Goal: Find specific page/section: Find specific page/section

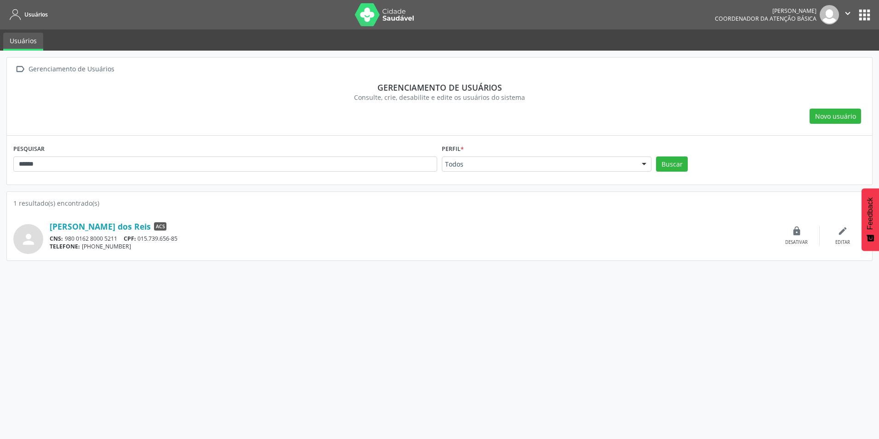
click at [868, 10] on button "apps" at bounding box center [865, 15] width 16 height 16
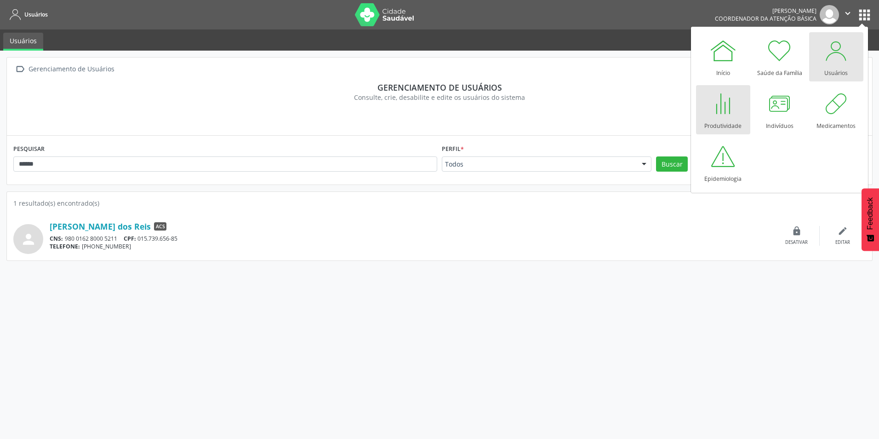
click at [724, 115] on div at bounding box center [724, 104] width 28 height 28
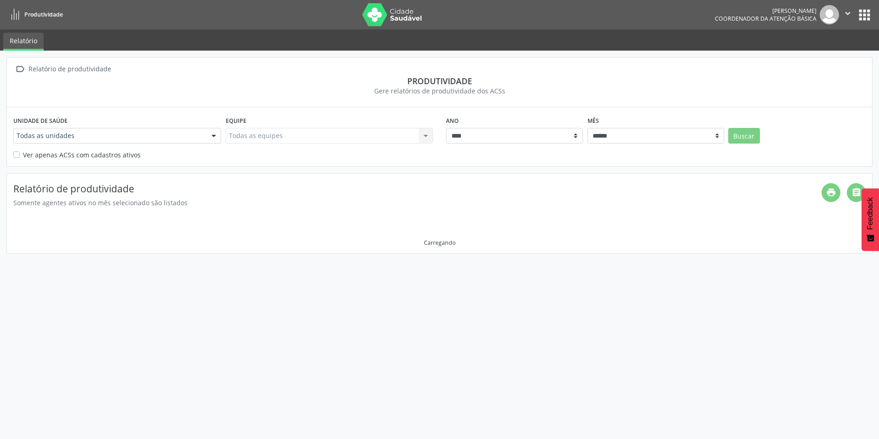
click at [214, 133] on div at bounding box center [214, 136] width 14 height 16
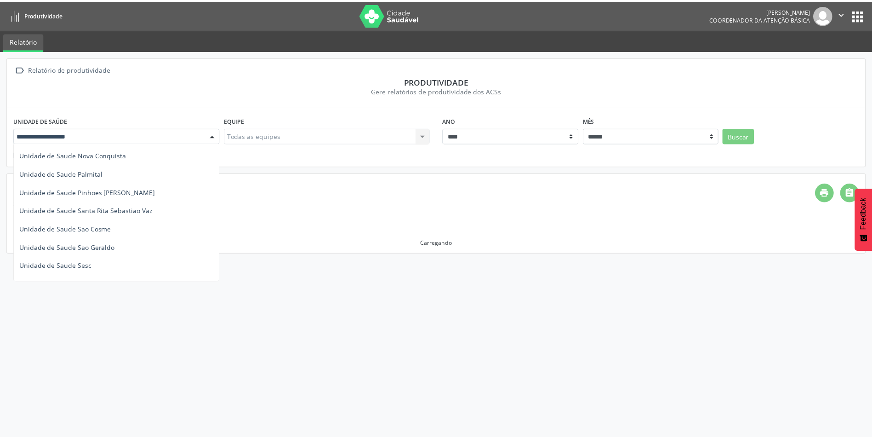
scroll to position [396, 0]
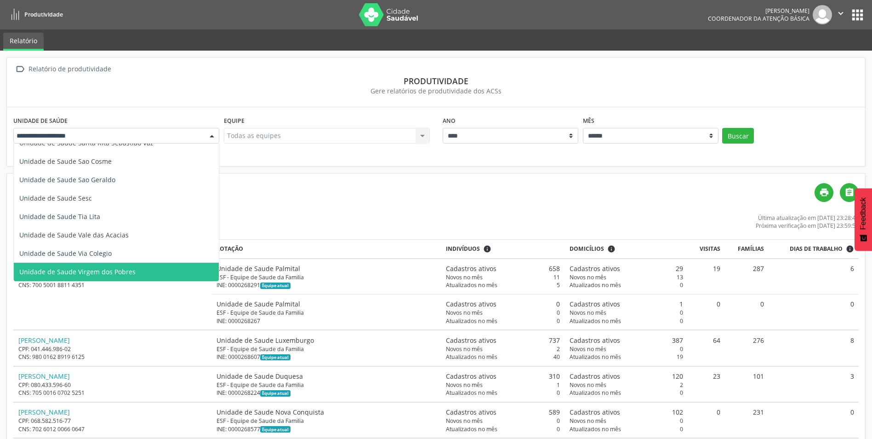
click at [126, 270] on span "Unidade de Saude Virgem dos Pobres" at bounding box center [77, 271] width 116 height 9
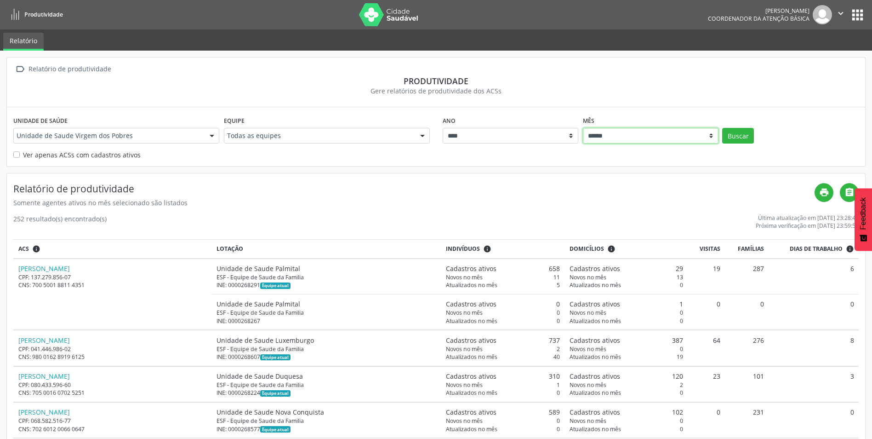
click at [711, 132] on select "****** ***** ***** **** ***** ***** ********* *******" at bounding box center [651, 136] width 136 height 16
select select "**"
click at [583, 128] on select "****** ***** ***** **** ***** ***** ********* *******" at bounding box center [651, 136] width 136 height 16
click at [738, 131] on button "Buscar" at bounding box center [738, 136] width 32 height 16
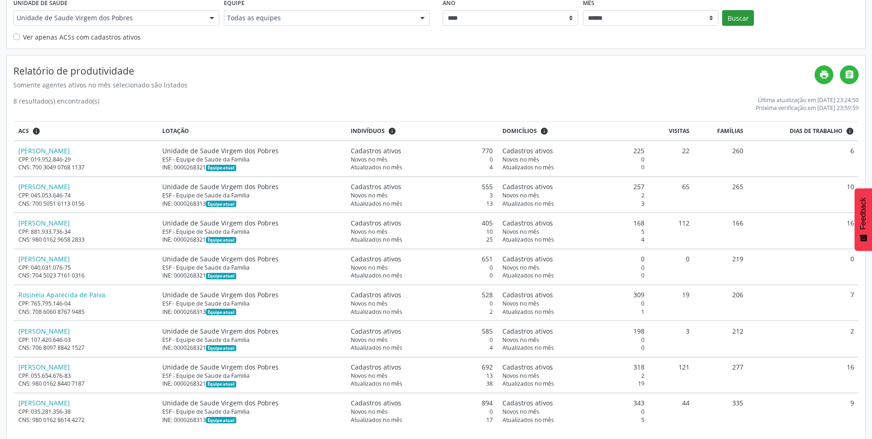
scroll to position [127, 0]
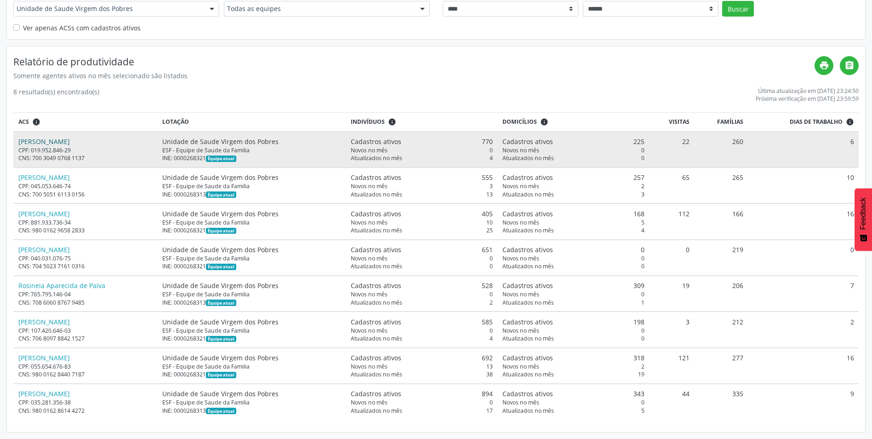
click at [46, 142] on link "[PERSON_NAME]" at bounding box center [44, 141] width 52 height 9
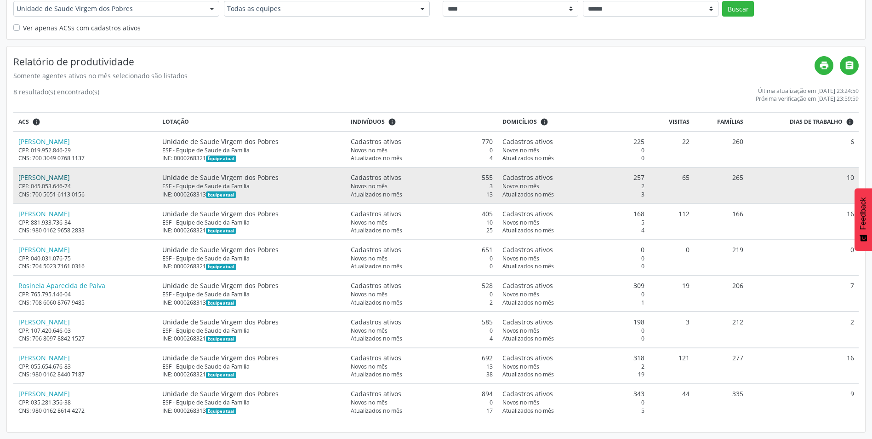
click at [70, 178] on link "[PERSON_NAME]" at bounding box center [44, 177] width 52 height 9
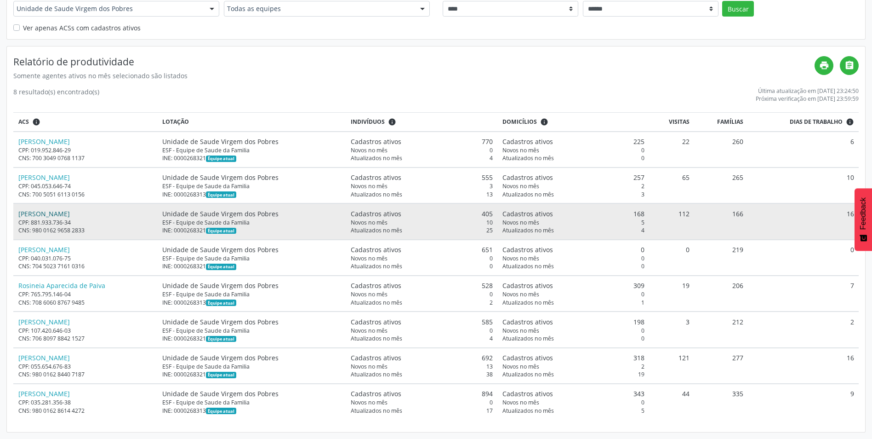
click at [49, 214] on link "[PERSON_NAME]" at bounding box center [44, 213] width 52 height 9
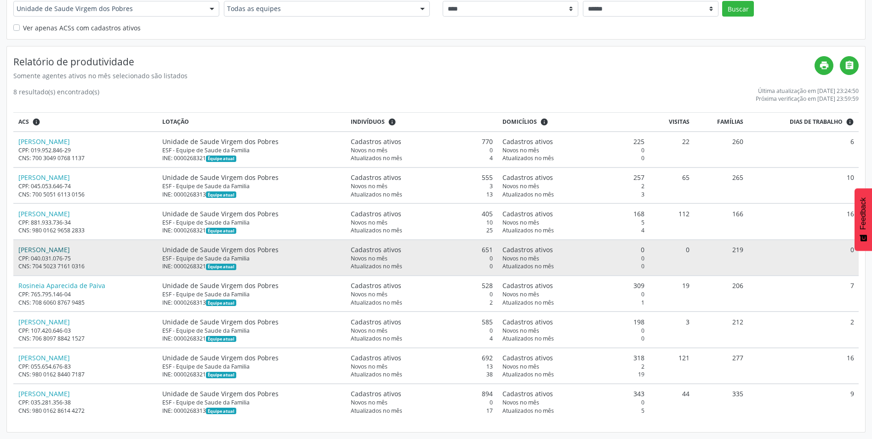
click at [55, 252] on link "[PERSON_NAME]" at bounding box center [44, 249] width 52 height 9
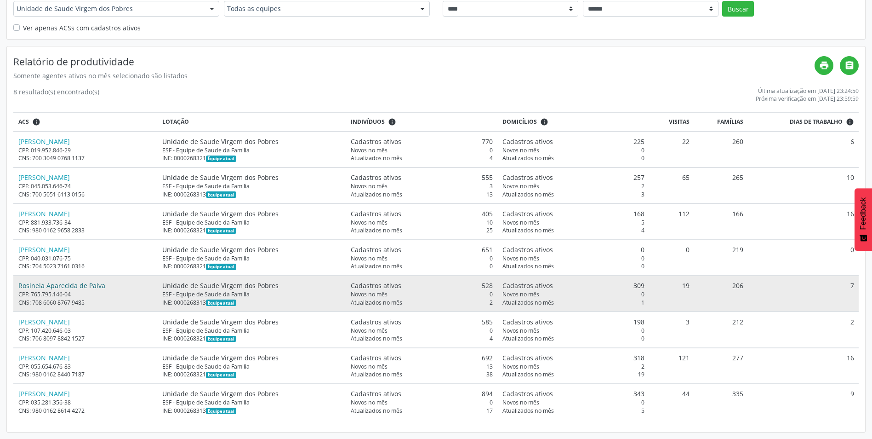
click at [54, 288] on link "Rosineia Aparecida de Paiva" at bounding box center [61, 285] width 87 height 9
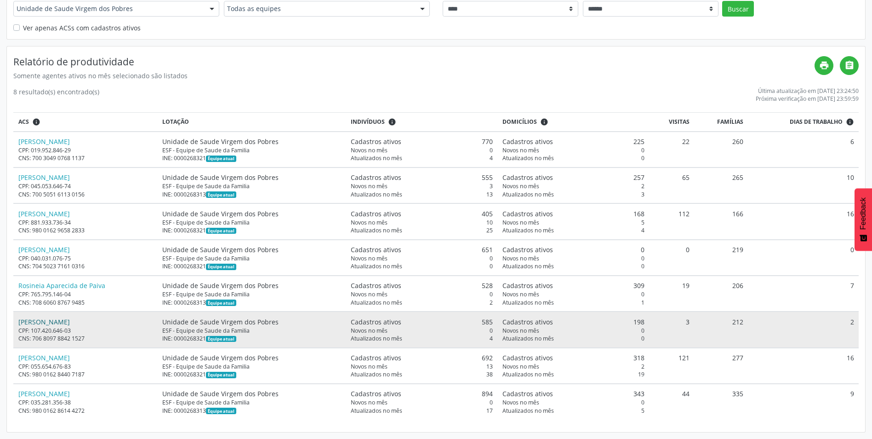
click at [59, 322] on link "[PERSON_NAME]" at bounding box center [44, 321] width 52 height 9
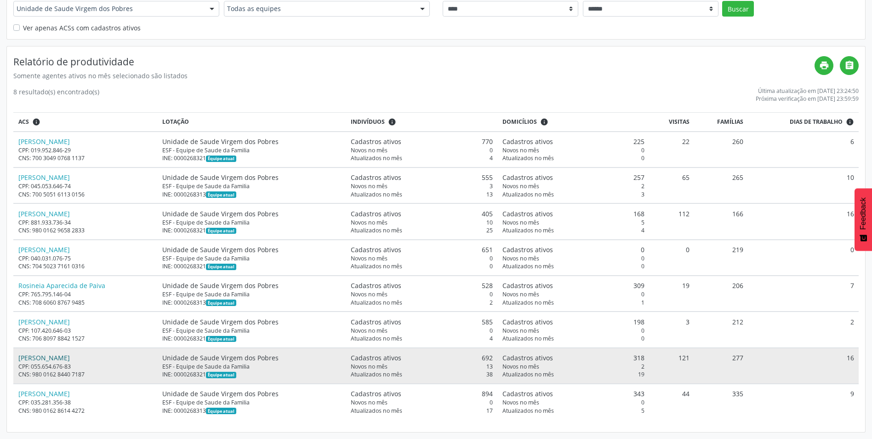
click at [57, 356] on link "[PERSON_NAME]" at bounding box center [44, 357] width 52 height 9
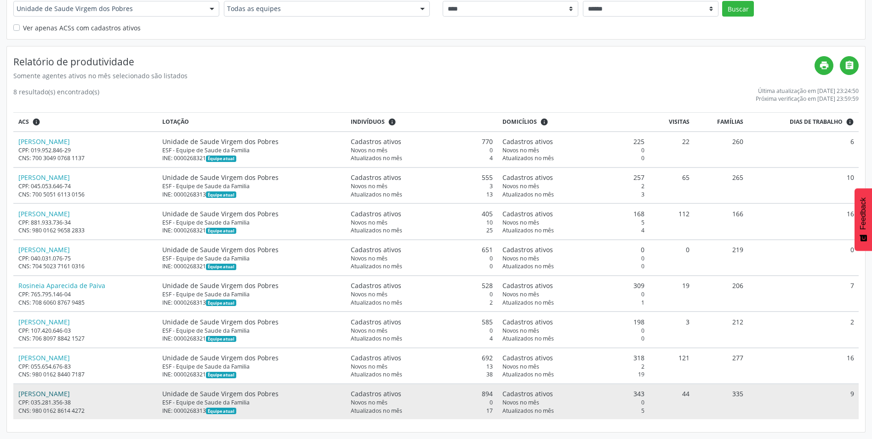
click at [59, 390] on link "[PERSON_NAME]" at bounding box center [44, 393] width 52 height 9
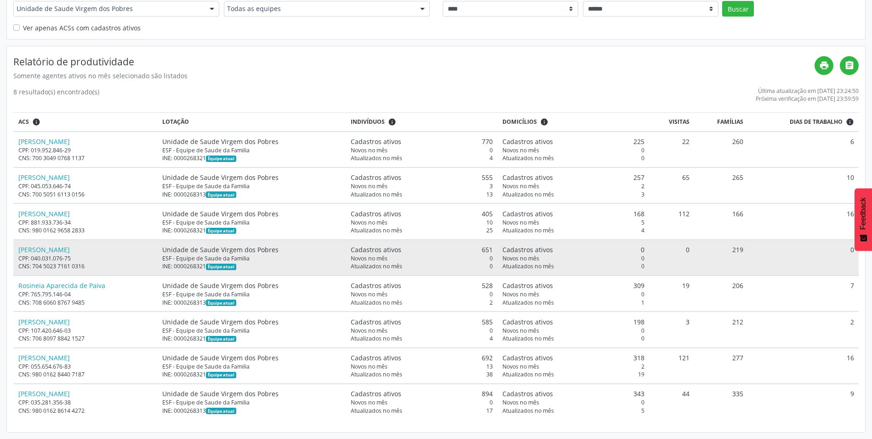
scroll to position [0, 0]
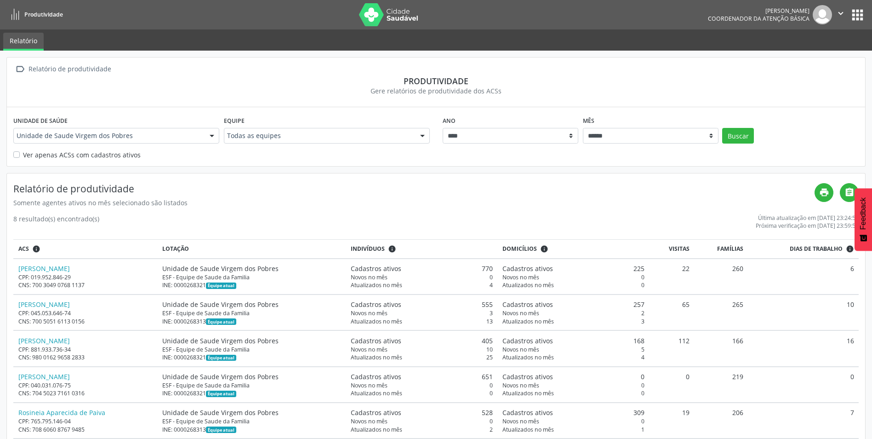
click at [211, 138] on div at bounding box center [212, 136] width 14 height 16
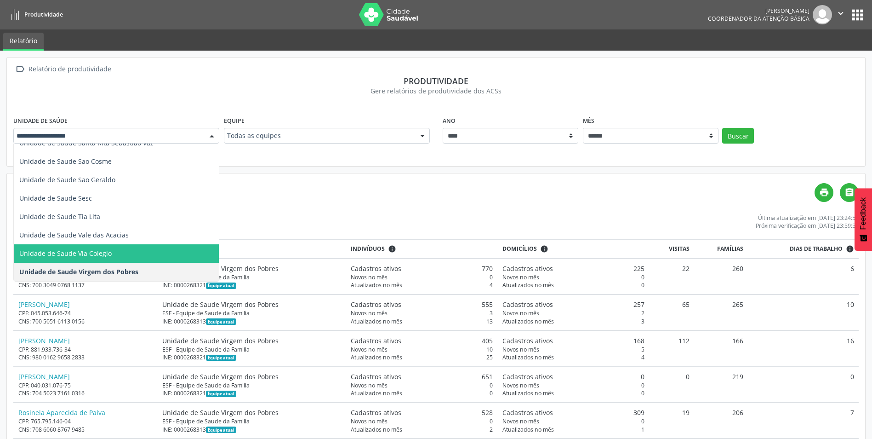
click at [173, 249] on span "Unidade de Saude Via Colegio" at bounding box center [116, 253] width 205 height 18
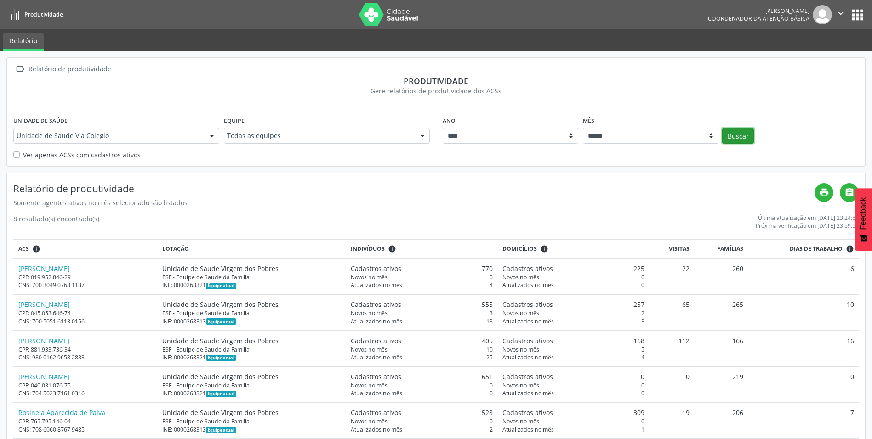
click at [736, 134] on button "Buscar" at bounding box center [738, 136] width 32 height 16
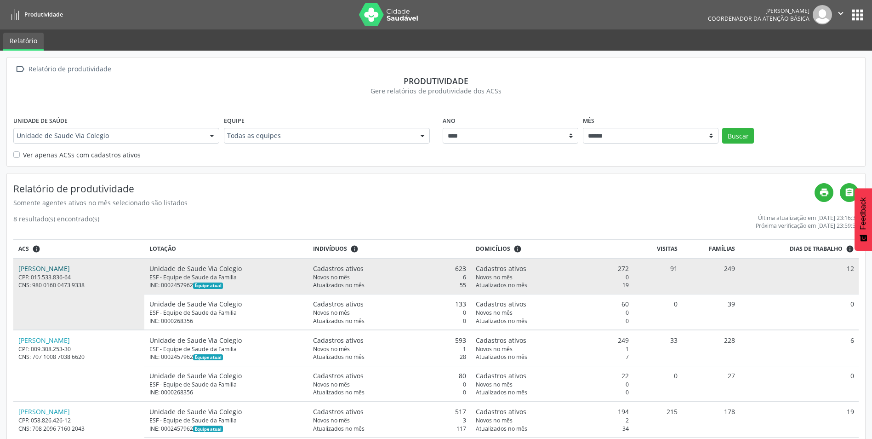
click at [68, 266] on link "[PERSON_NAME]" at bounding box center [44, 268] width 52 height 9
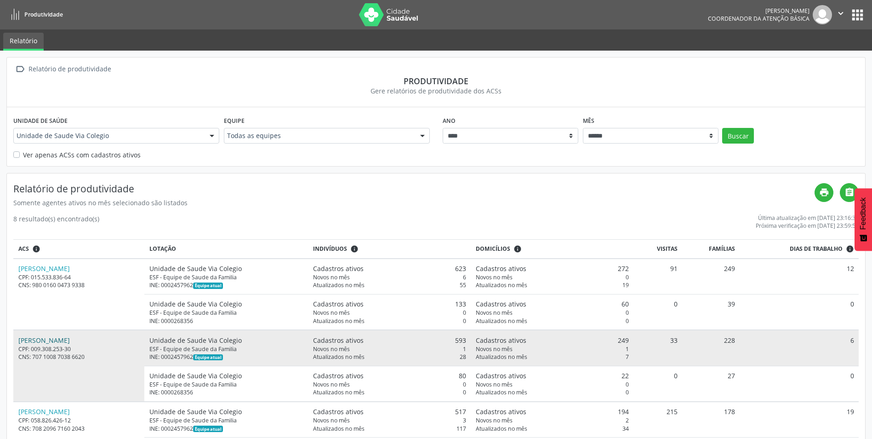
click at [63, 338] on link "[PERSON_NAME]" at bounding box center [44, 340] width 52 height 9
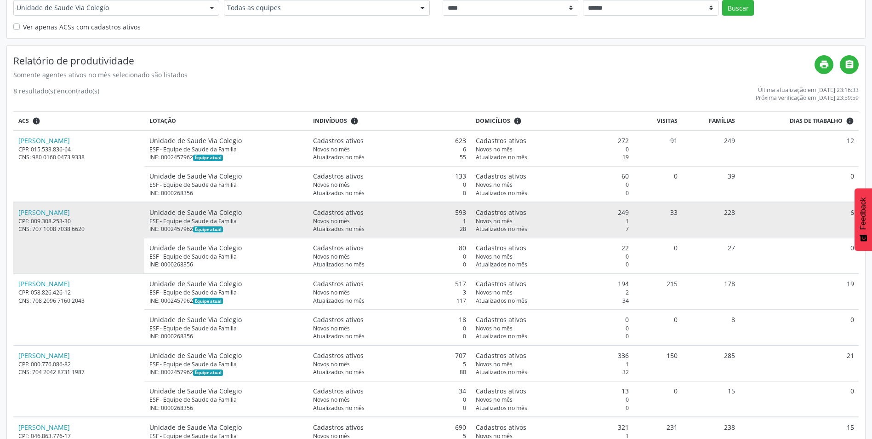
scroll to position [138, 0]
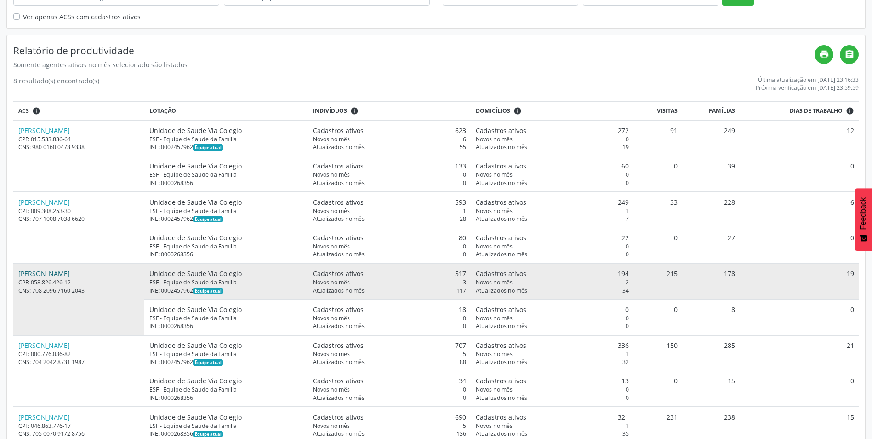
click at [57, 276] on link "[PERSON_NAME]" at bounding box center [44, 273] width 52 height 9
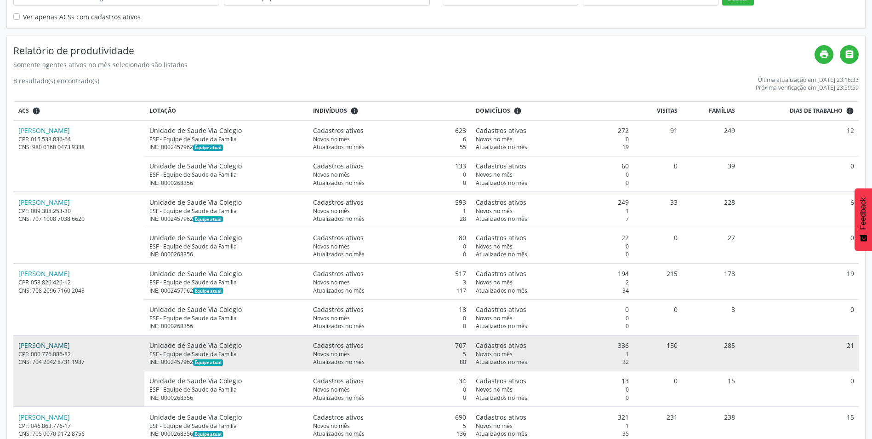
click at [70, 344] on link "[PERSON_NAME]" at bounding box center [44, 345] width 52 height 9
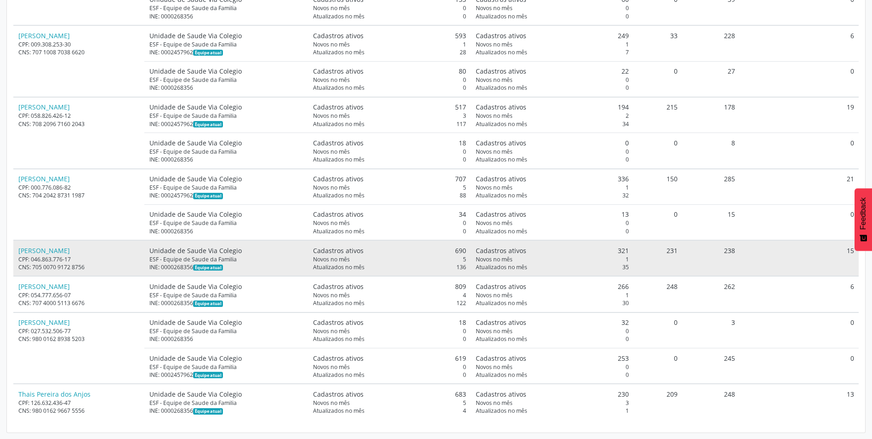
scroll to position [305, 0]
click at [57, 250] on link "[PERSON_NAME]" at bounding box center [44, 250] width 52 height 9
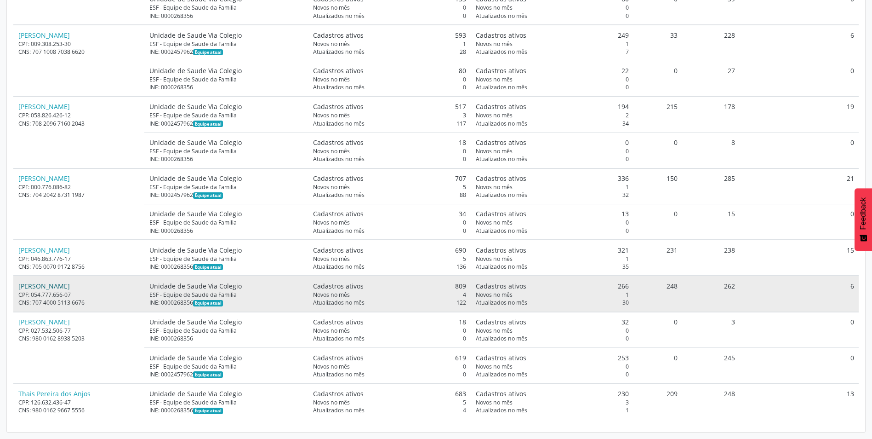
click at [57, 283] on link "[PERSON_NAME]" at bounding box center [44, 285] width 52 height 9
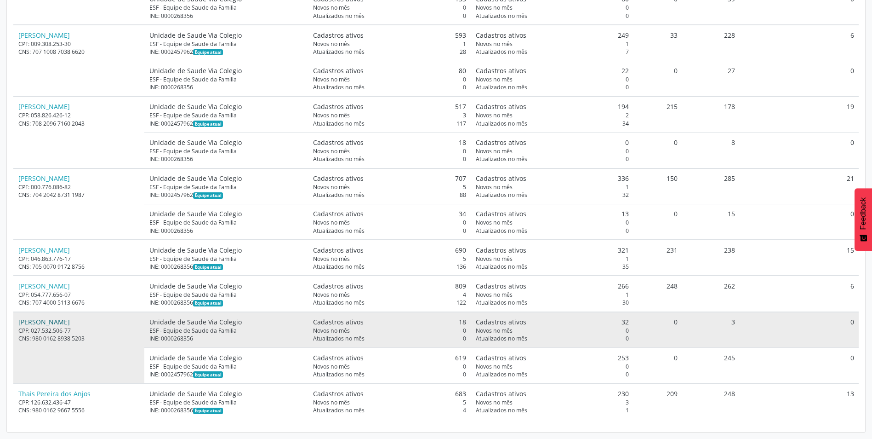
click at [70, 320] on link "[PERSON_NAME]" at bounding box center [44, 321] width 52 height 9
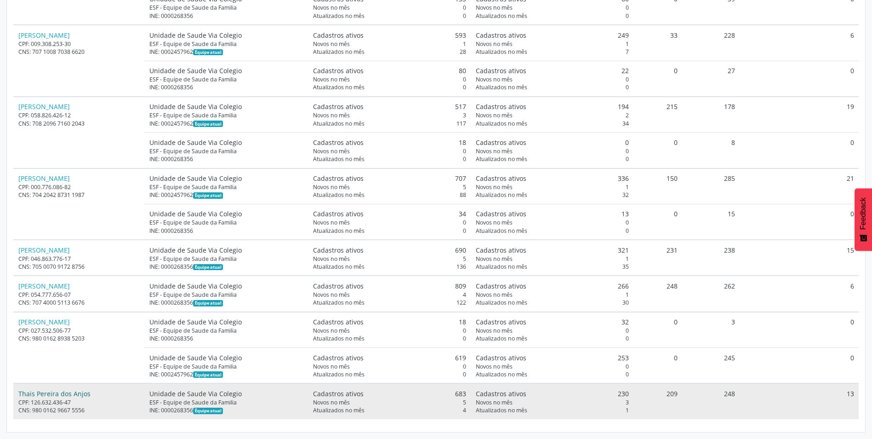
click at [69, 391] on link "Thais Pereira dos Anjos" at bounding box center [54, 393] width 72 height 9
